Goal: Transaction & Acquisition: Book appointment/travel/reservation

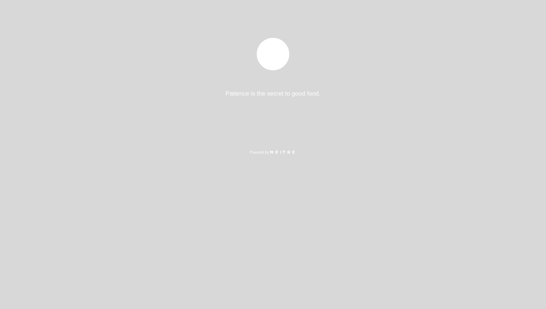
select select "es"
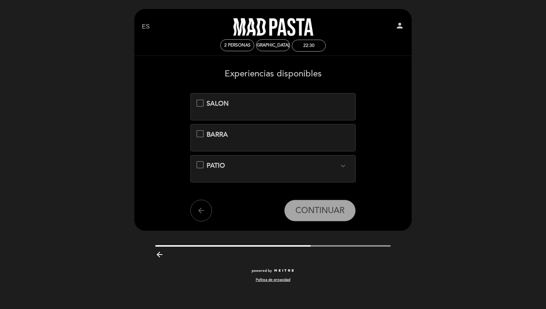
click at [217, 104] on span "SALON" at bounding box center [217, 104] width 22 height 8
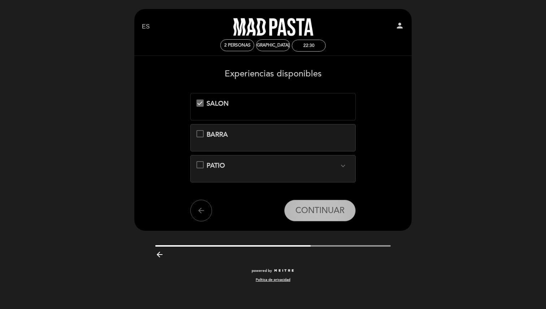
click at [305, 210] on span "CONTINUAR" at bounding box center [319, 211] width 49 height 10
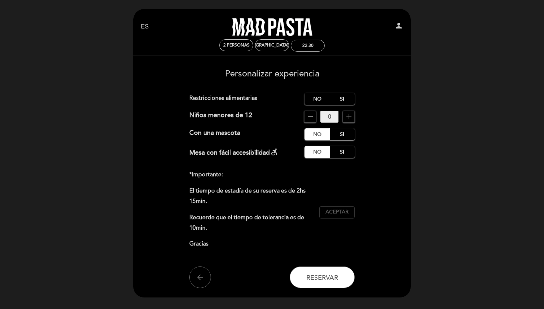
click at [343, 215] on span "Aceptar" at bounding box center [336, 213] width 23 height 8
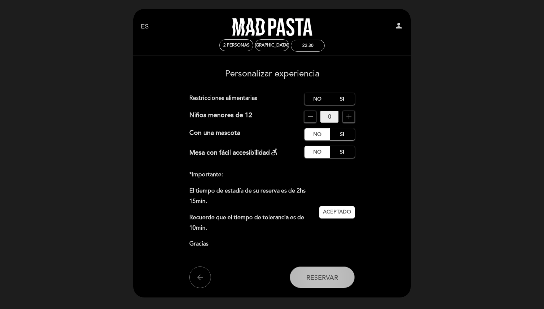
click at [326, 283] on button "Reservar" at bounding box center [321, 278] width 65 height 22
click at [319, 97] on label "No" at bounding box center [316, 99] width 25 height 12
click at [323, 280] on span "Reservar" at bounding box center [322, 278] width 32 height 8
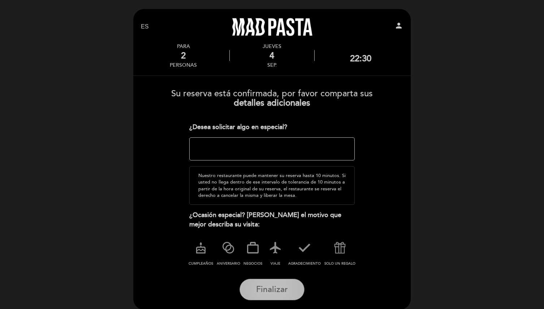
click at [274, 289] on span "Finalizar" at bounding box center [272, 290] width 32 height 10
